Goal: Task Accomplishment & Management: Use online tool/utility

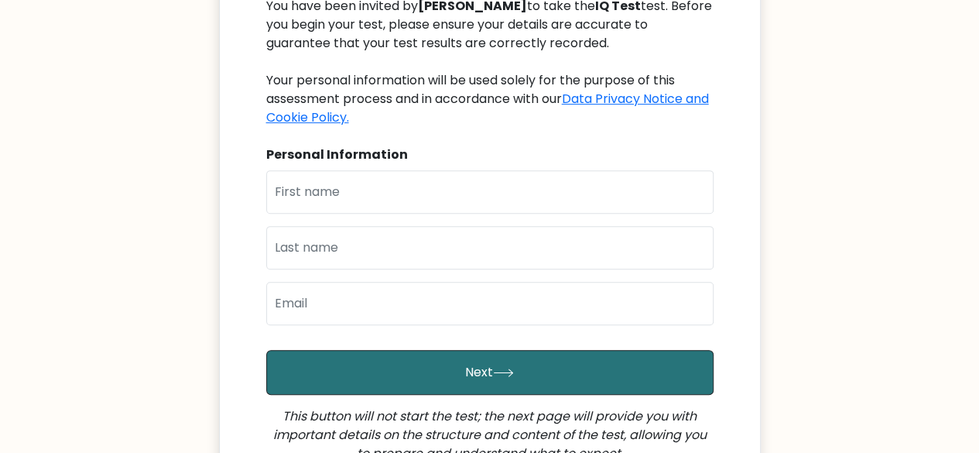
scroll to position [207, 0]
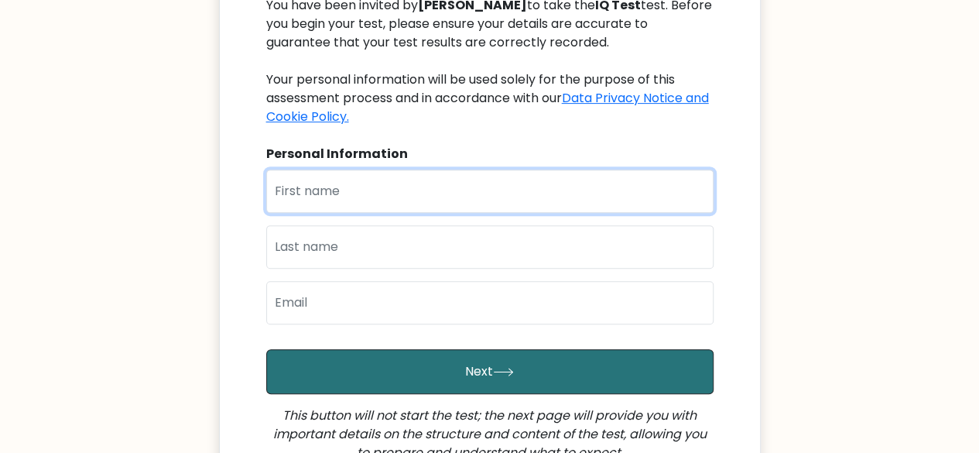
click at [298, 196] on input "text" at bounding box center [489, 190] width 447 height 43
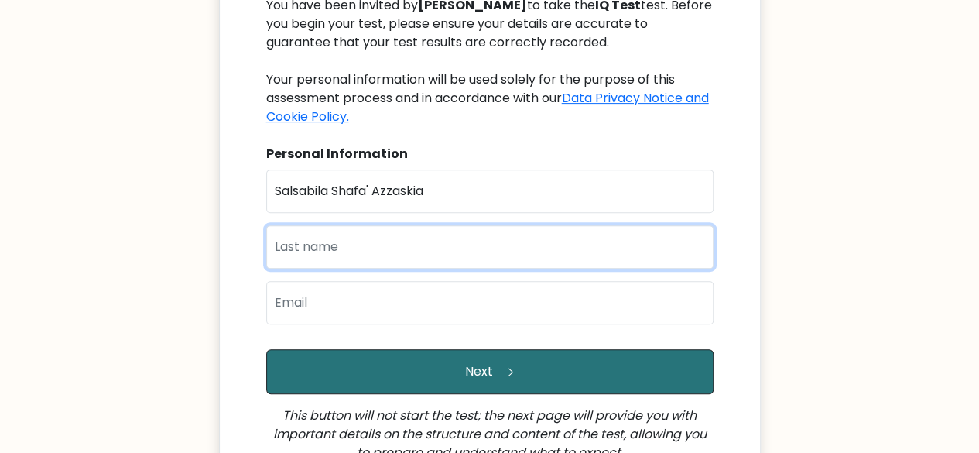
click at [292, 240] on input "text" at bounding box center [489, 246] width 447 height 43
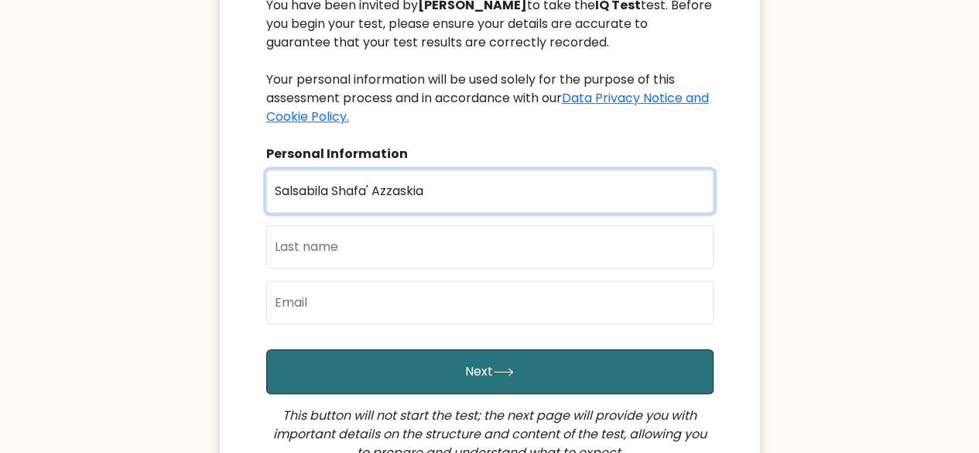
click at [407, 196] on input "Salsabila Shafa' Azzaskia" at bounding box center [489, 190] width 447 height 43
type input "Salsabila Shafa'"
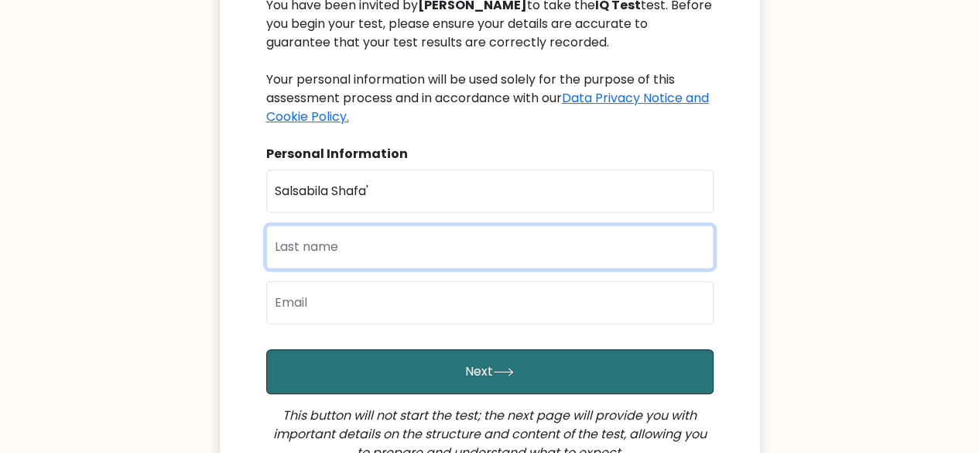
click at [323, 241] on input "text" at bounding box center [489, 246] width 447 height 43
type input "Azzaskia"
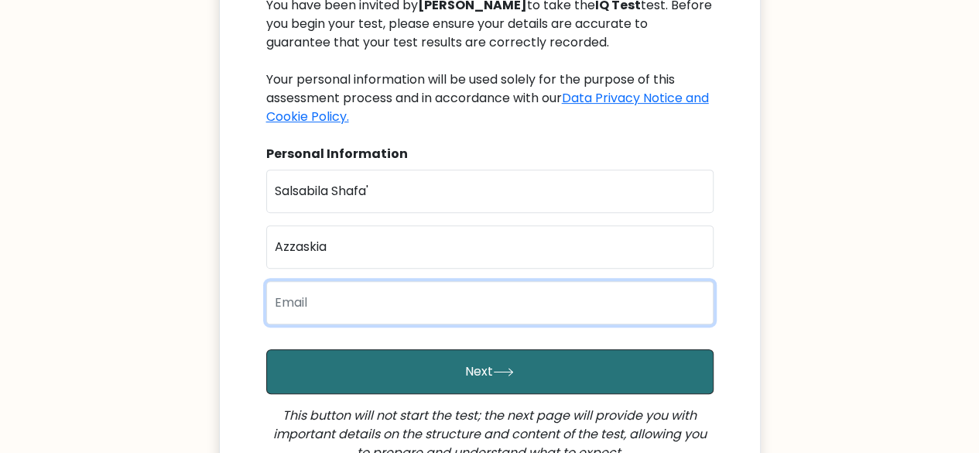
click at [303, 302] on input "email" at bounding box center [489, 302] width 447 height 43
type input "sal.shafazz@gmail.com"
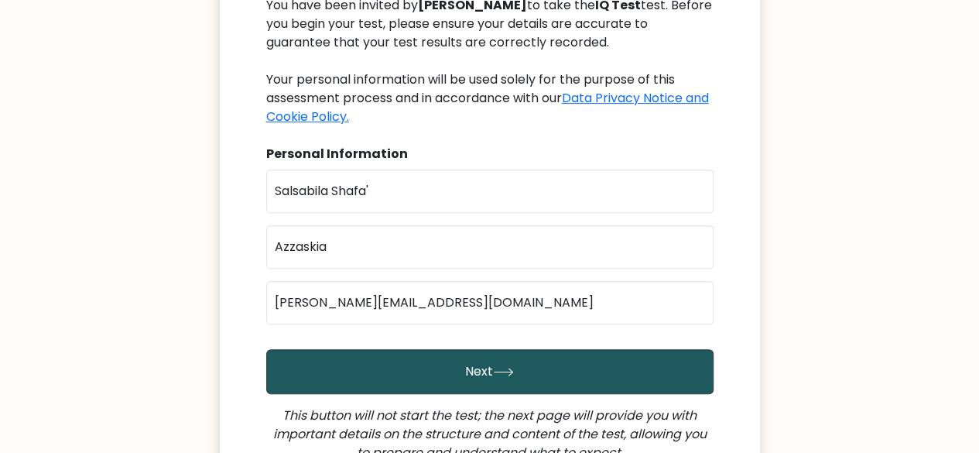
click at [493, 369] on icon "submit" at bounding box center [503, 371] width 21 height 9
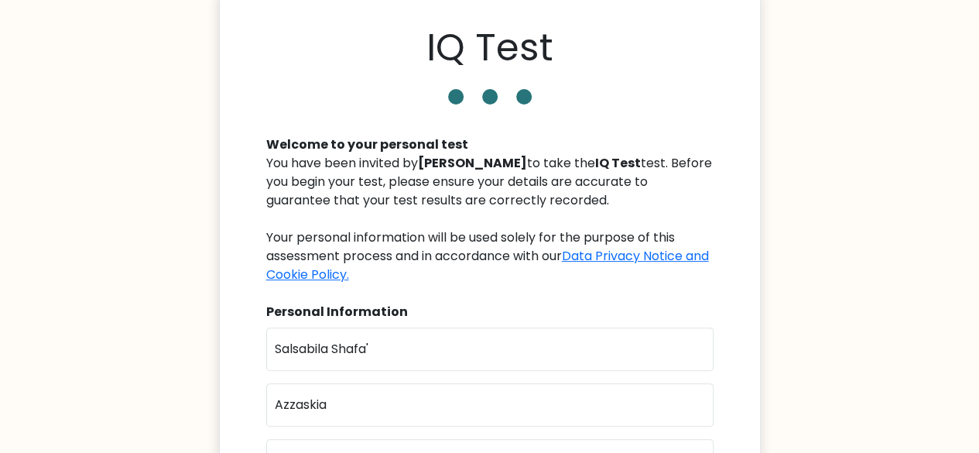
scroll to position [0, 0]
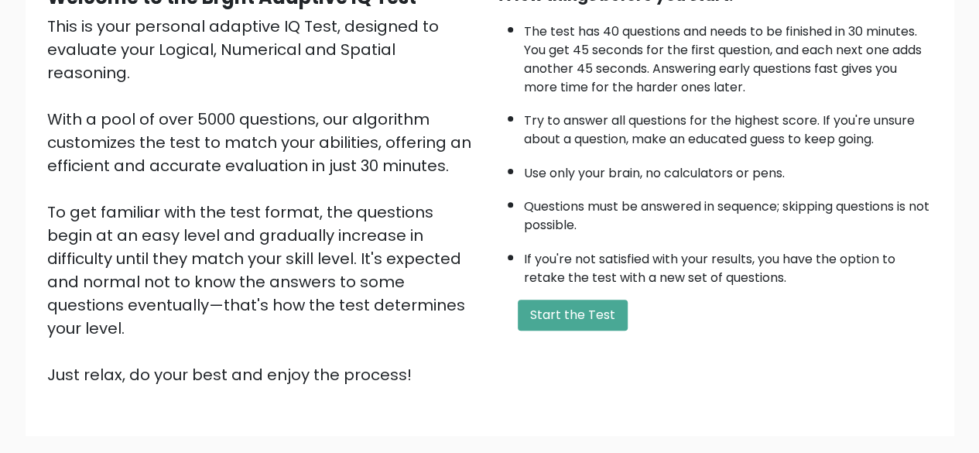
drag, startPoint x: 0, startPoint y: 0, endPoint x: 99, endPoint y: 131, distance: 164.0
click at [99, 131] on div "This is your personal adaptive IQ Test, designed to evaluate your Logical, Nume…" at bounding box center [263, 200] width 433 height 371
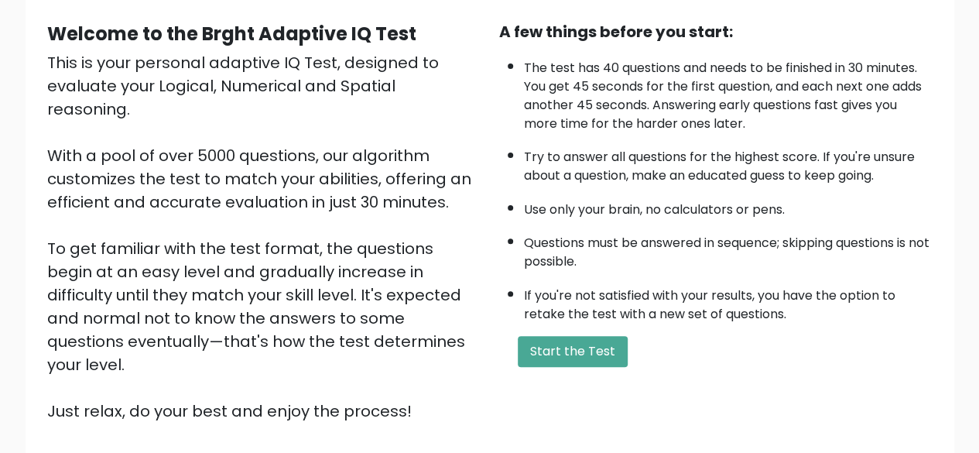
scroll to position [142, 0]
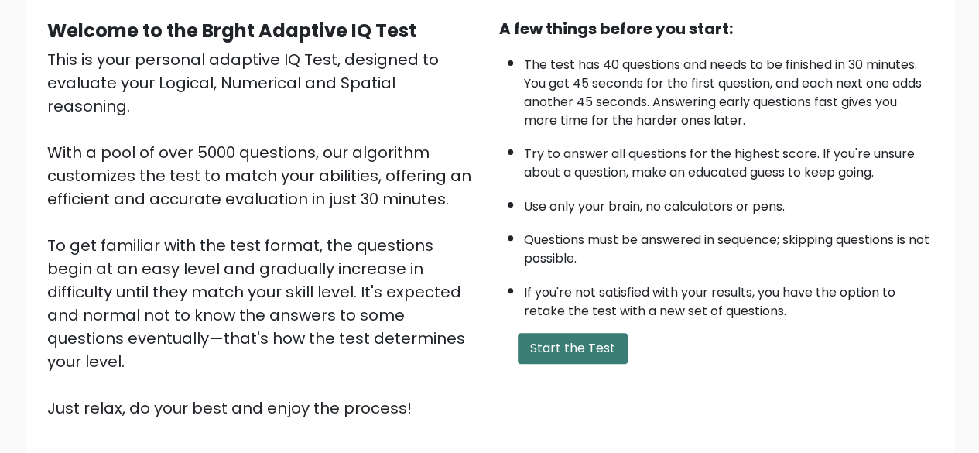
click at [564, 340] on button "Start the Test" at bounding box center [573, 348] width 110 height 31
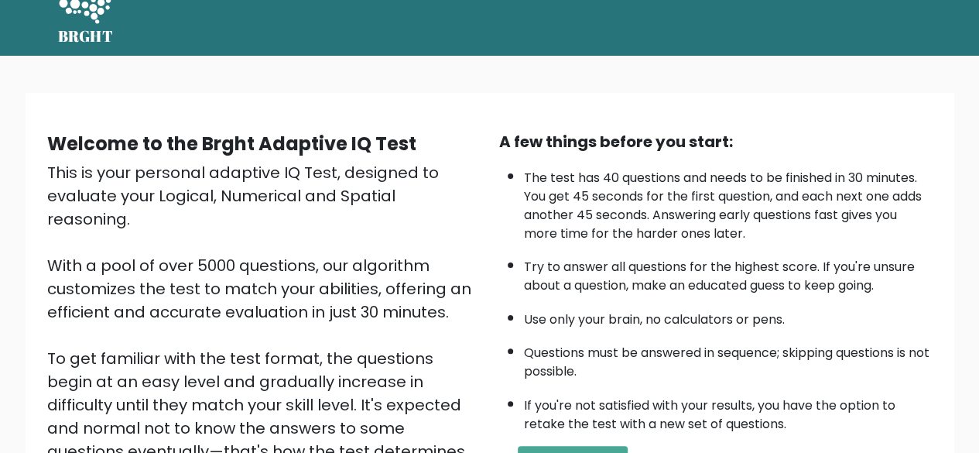
scroll to position [26, 0]
